Goal: Transaction & Acquisition: Obtain resource

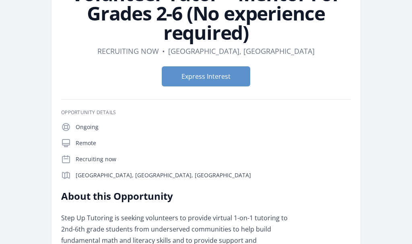
scroll to position [58, 0]
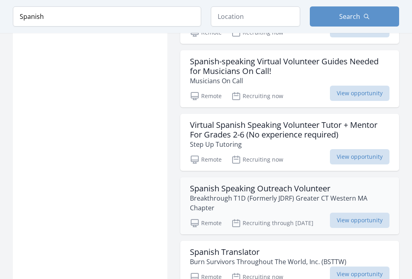
scroll to position [1035, 0]
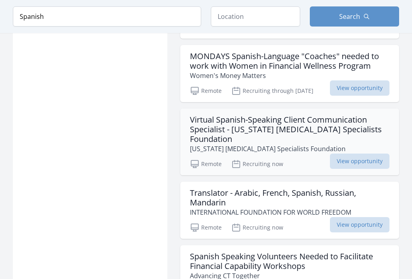
scroll to position [1285, 0]
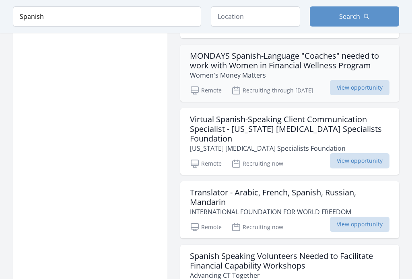
click at [292, 75] on p "Women's Money Matters" at bounding box center [289, 76] width 199 height 10
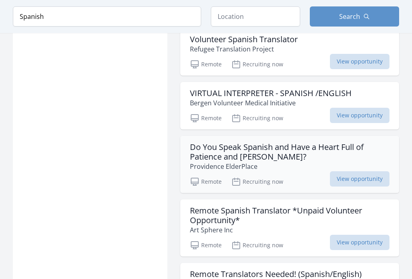
scroll to position [2302, 0]
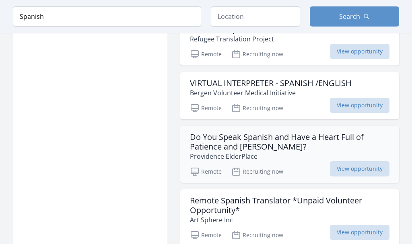
scroll to position [2307, 0]
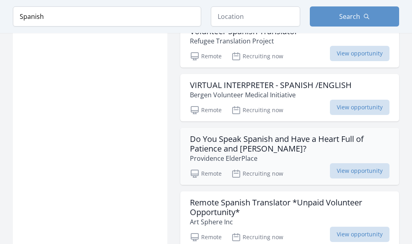
click at [287, 142] on h3 "Do You Speak Spanish and Have a Heart Full of Patience and [PERSON_NAME]?" at bounding box center [289, 143] width 199 height 19
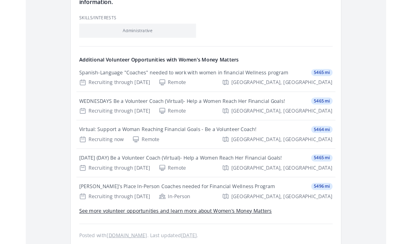
scroll to position [878, 0]
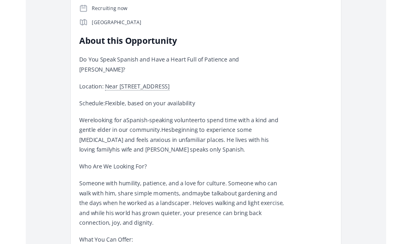
scroll to position [261, 0]
